Goal: Transaction & Acquisition: Purchase product/service

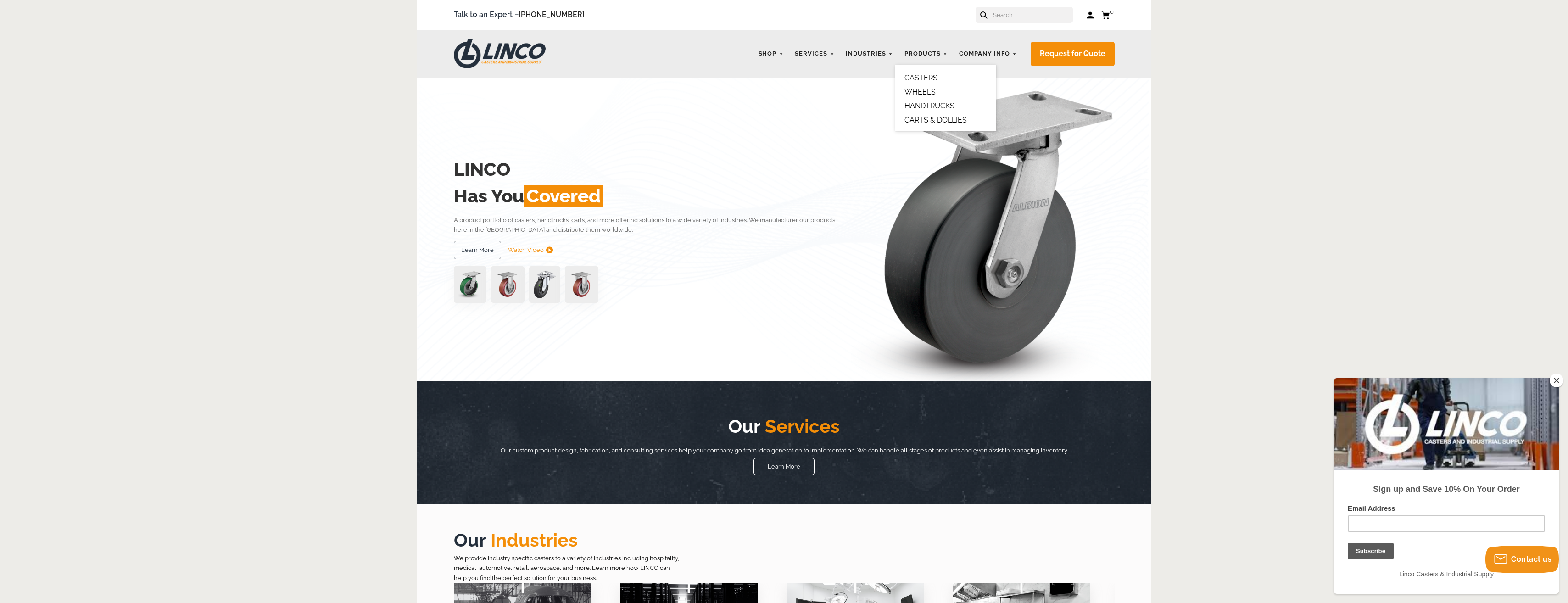
click at [932, 78] on link "CASTERS" at bounding box center [921, 78] width 33 height 9
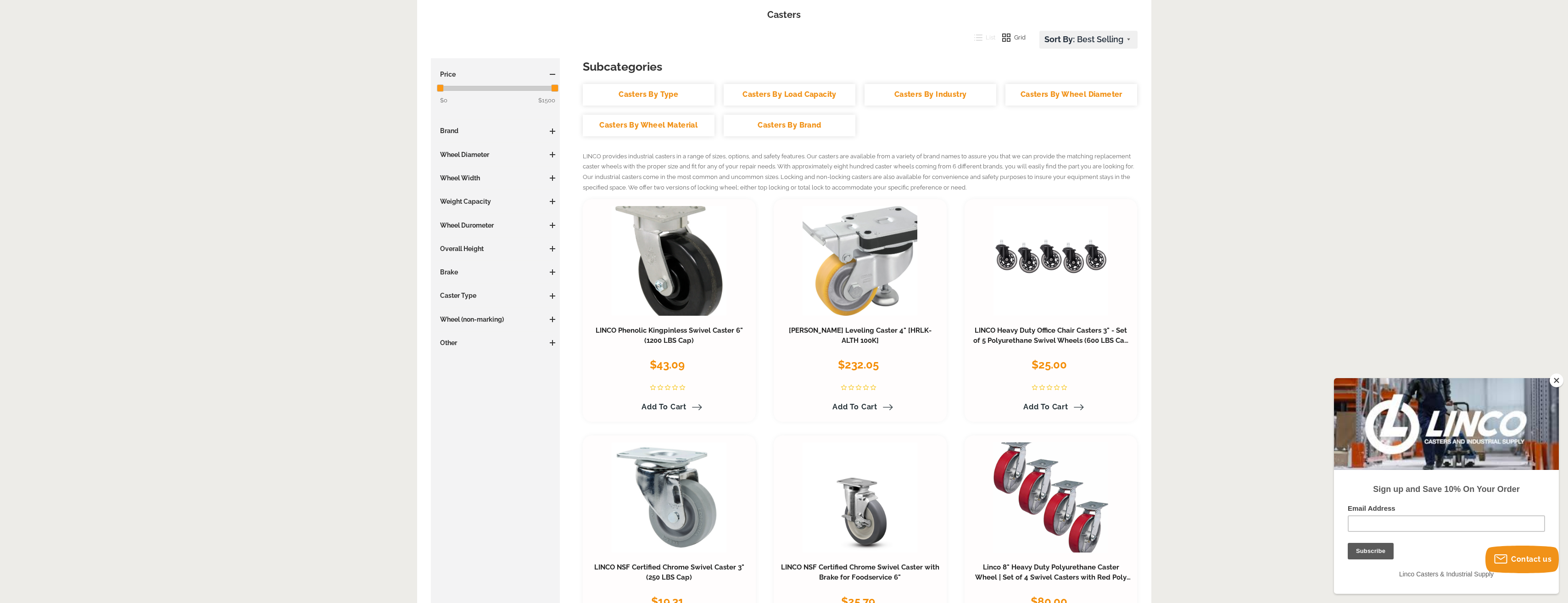
scroll to position [138, 0]
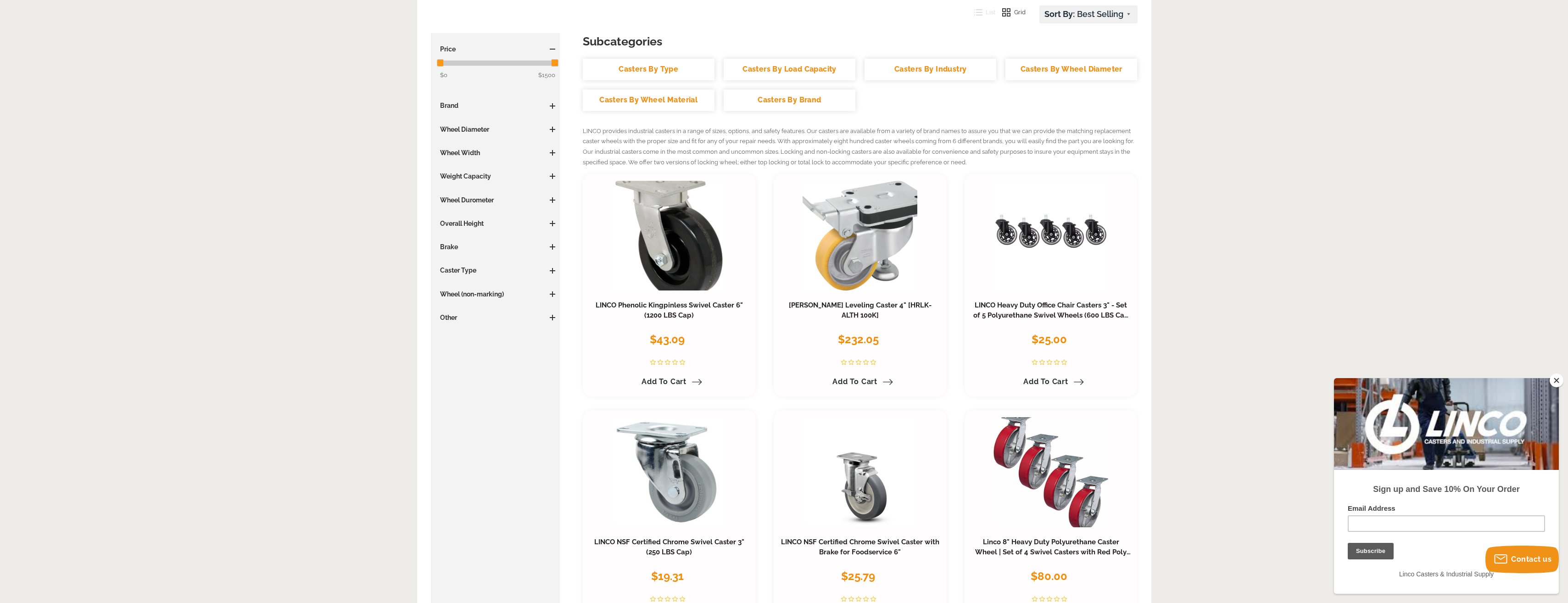
click at [552, 130] on span at bounding box center [552, 129] width 6 height 6
click at [454, 175] on link "4.01 - 5 Inches (28)" at bounding box center [498, 175] width 116 height 10
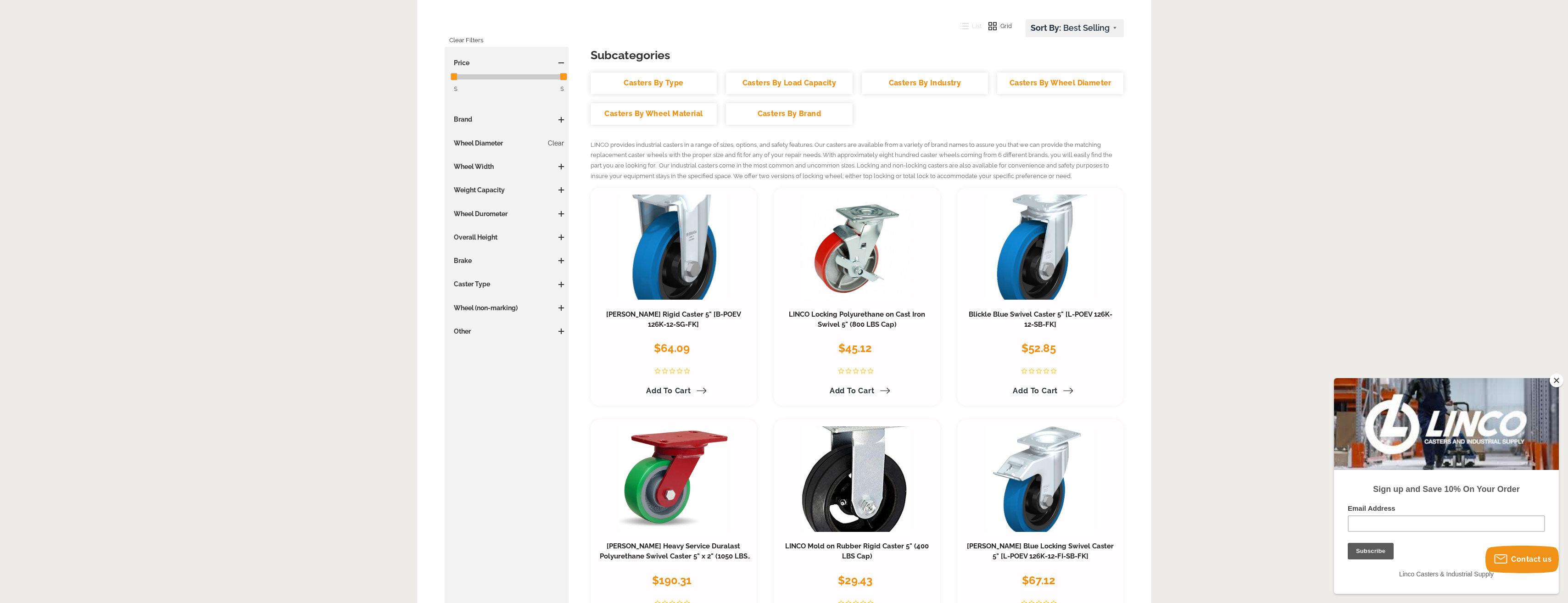
click at [559, 167] on span at bounding box center [561, 166] width 6 height 6
click at [462, 225] on link "2 Inches (8)" at bounding box center [509, 225] width 111 height 10
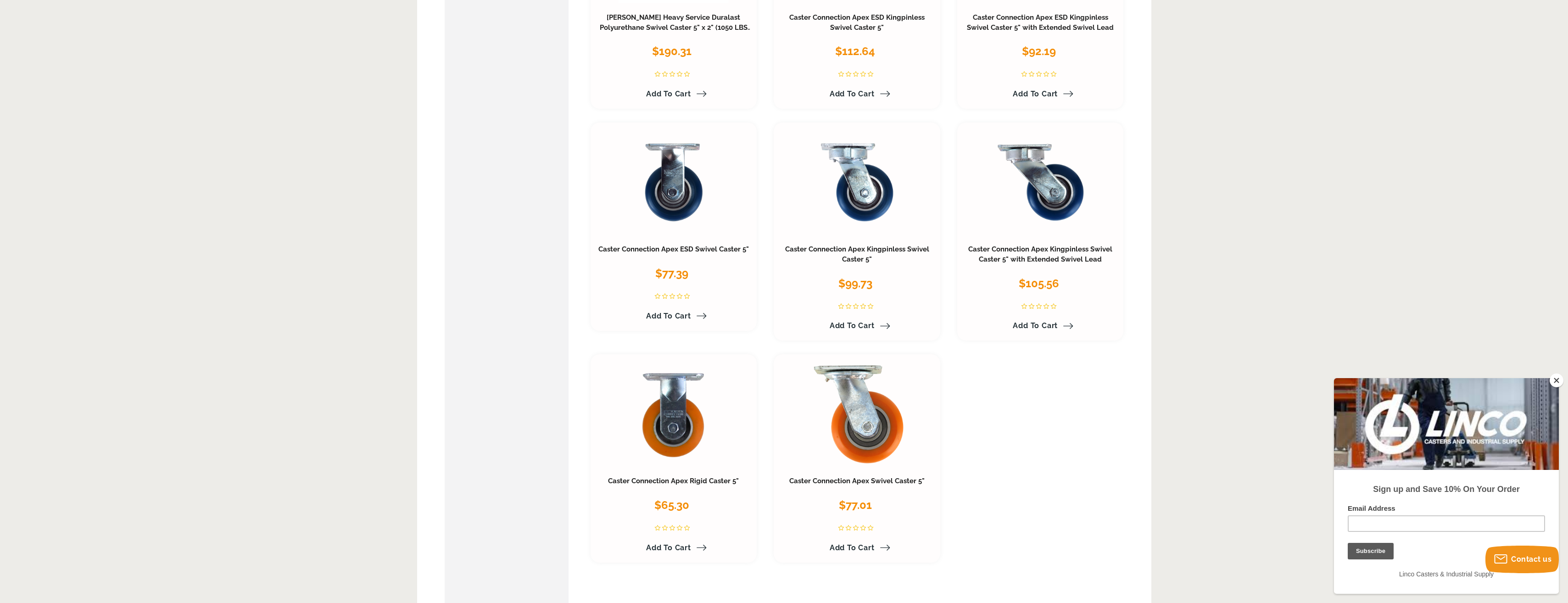
scroll to position [413, 0]
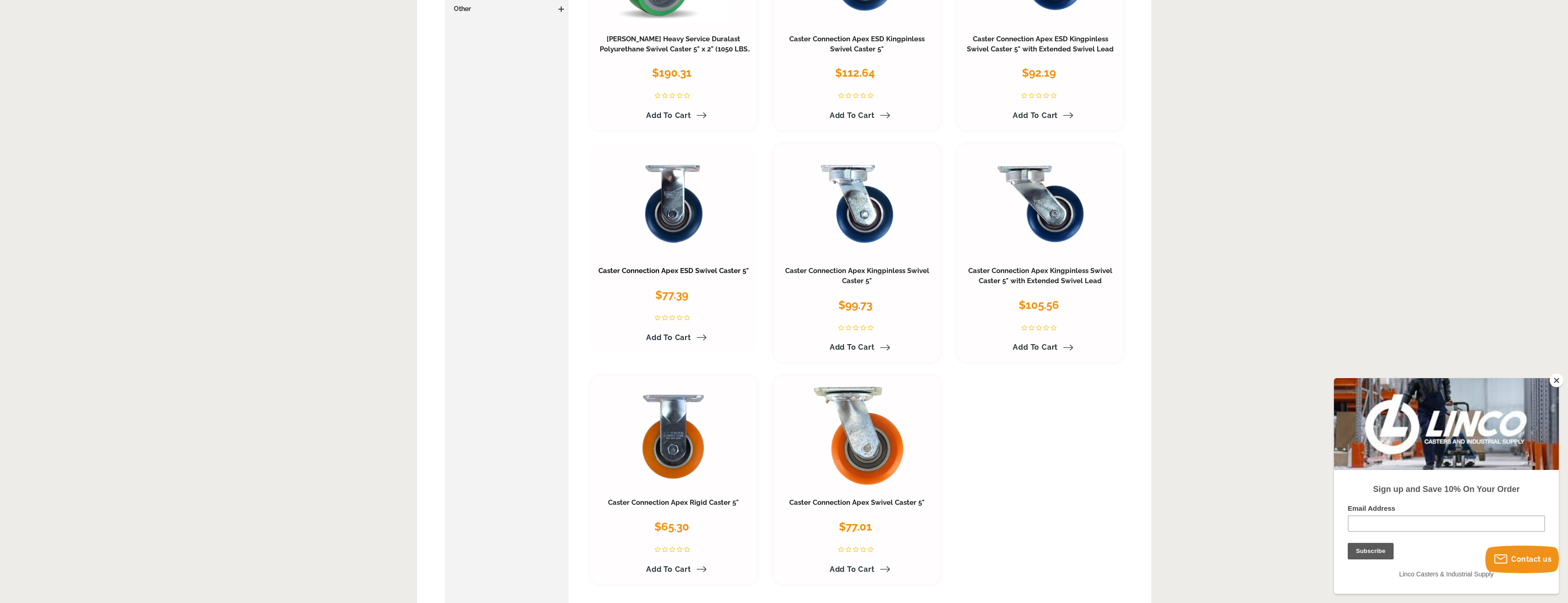
click at [664, 271] on link "Caster Connection Apex ESD Swivel Caster 5"" at bounding box center [674, 270] width 151 height 8
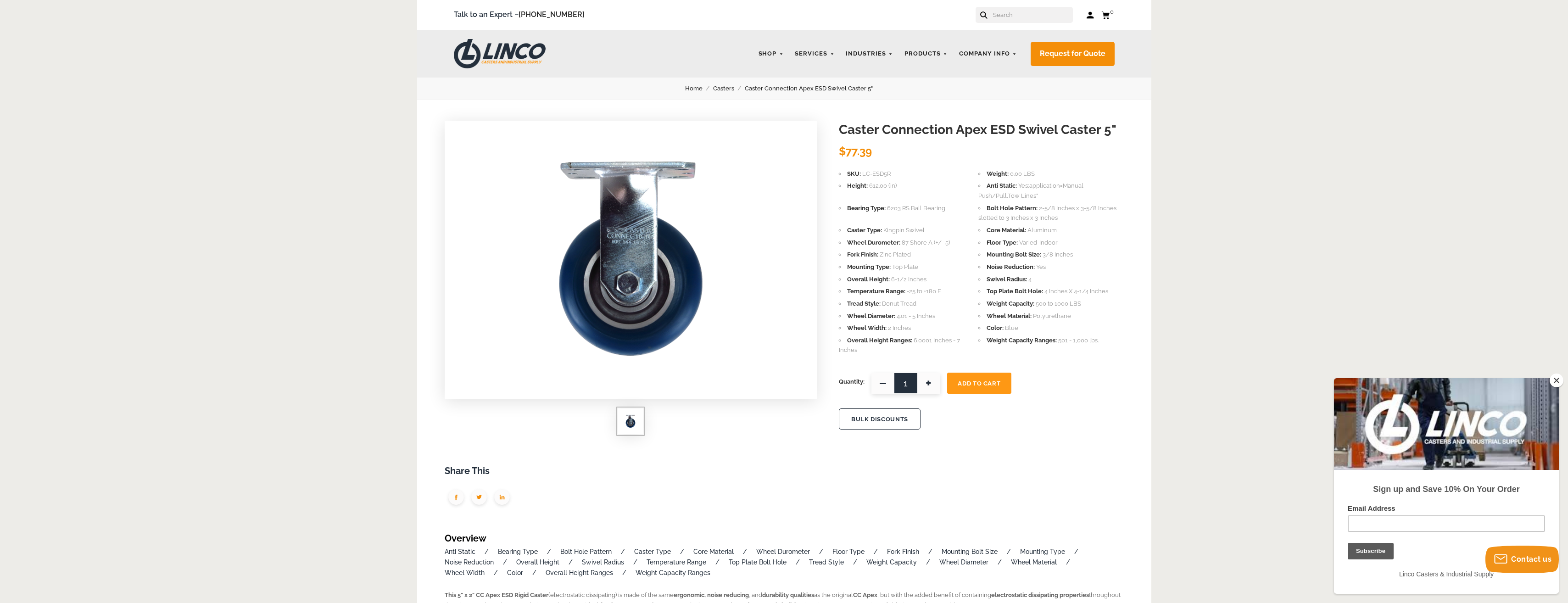
drag, startPoint x: 679, startPoint y: 346, endPoint x: 1105, endPoint y: 268, distance: 433.1
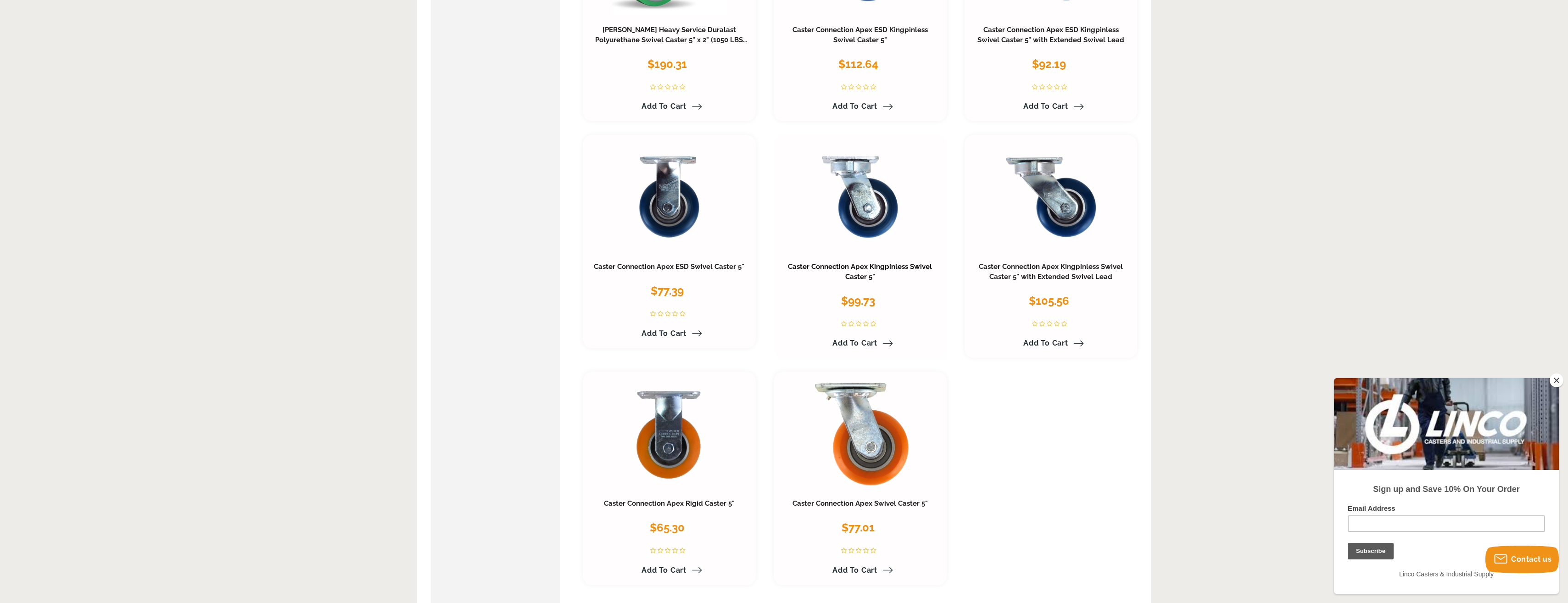
click at [866, 266] on link "Caster Connection Apex Kingpinless Swivel Caster 5"" at bounding box center [860, 271] width 144 height 18
